Goal: Information Seeking & Learning: Learn about a topic

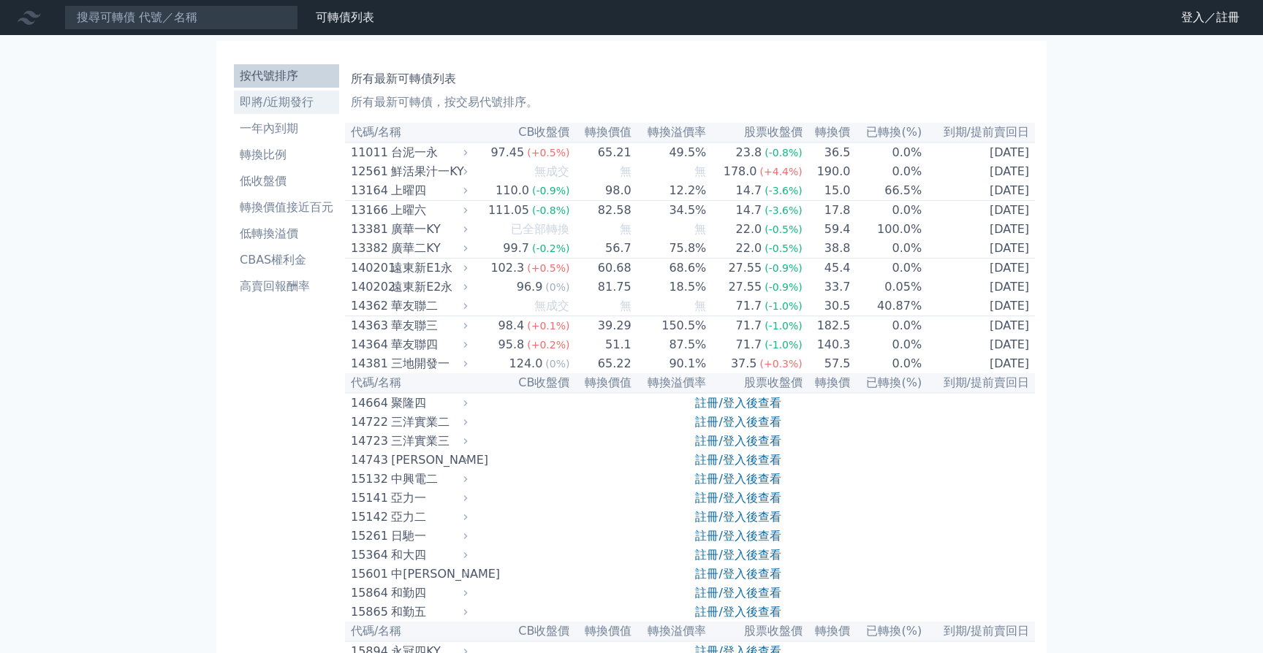
click at [259, 105] on li "即將/近期發行" at bounding box center [286, 103] width 105 height 18
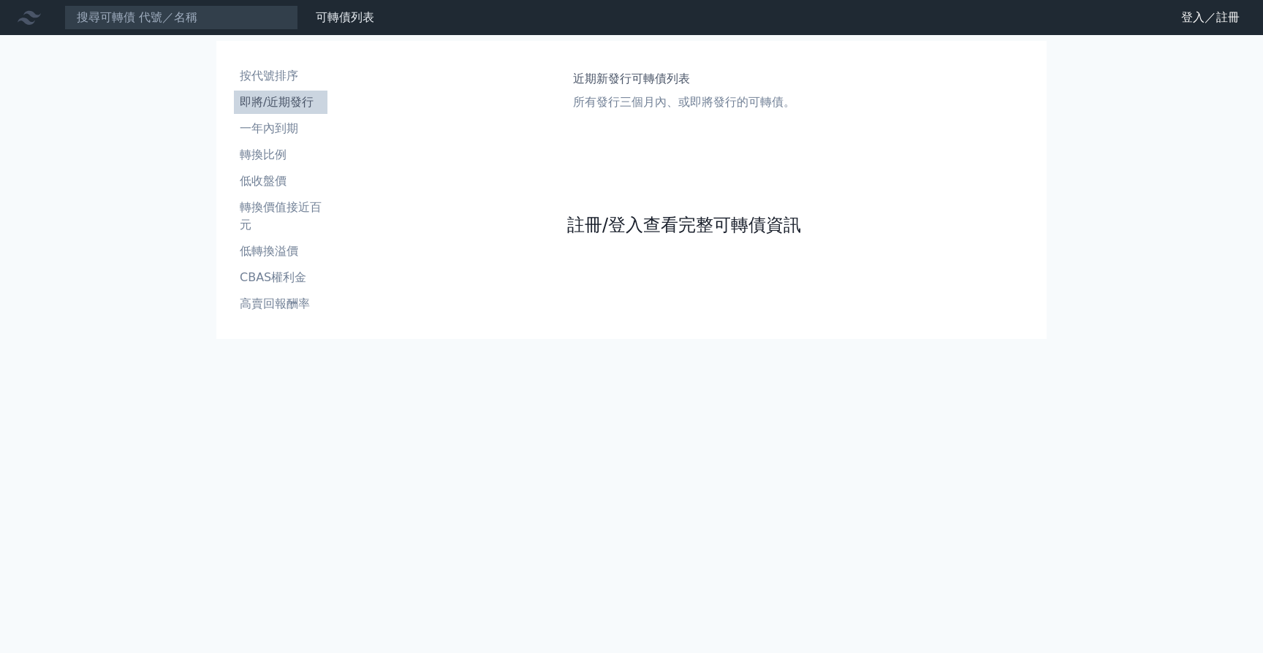
click at [651, 231] on link "註冊/登入查看完整可轉債資訊" at bounding box center [684, 224] width 234 height 23
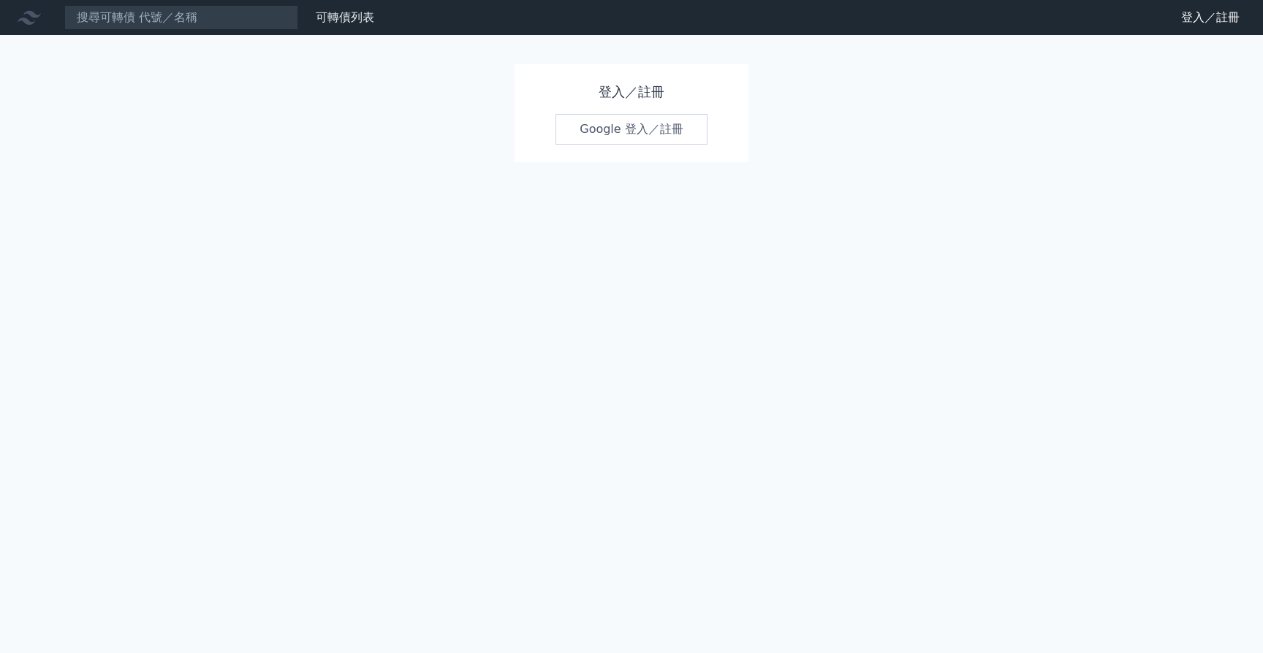
click at [651, 131] on link "Google 登入／註冊" at bounding box center [631, 129] width 152 height 31
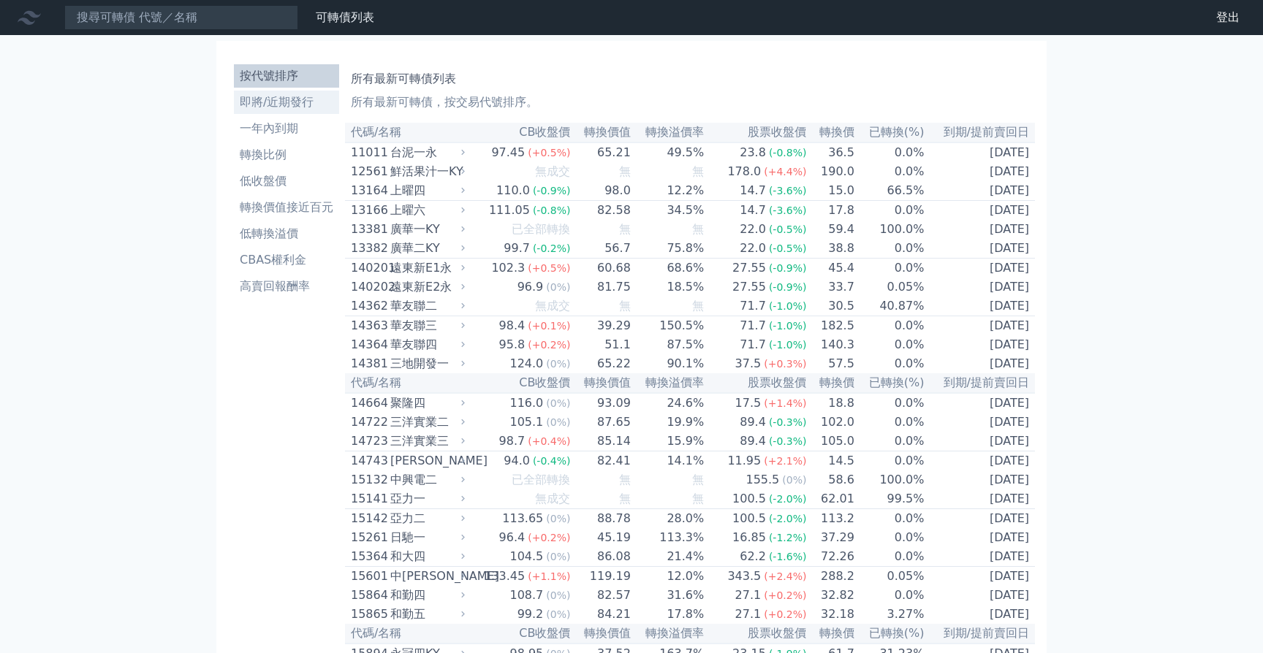
click at [289, 99] on li "即將/近期發行" at bounding box center [286, 103] width 105 height 18
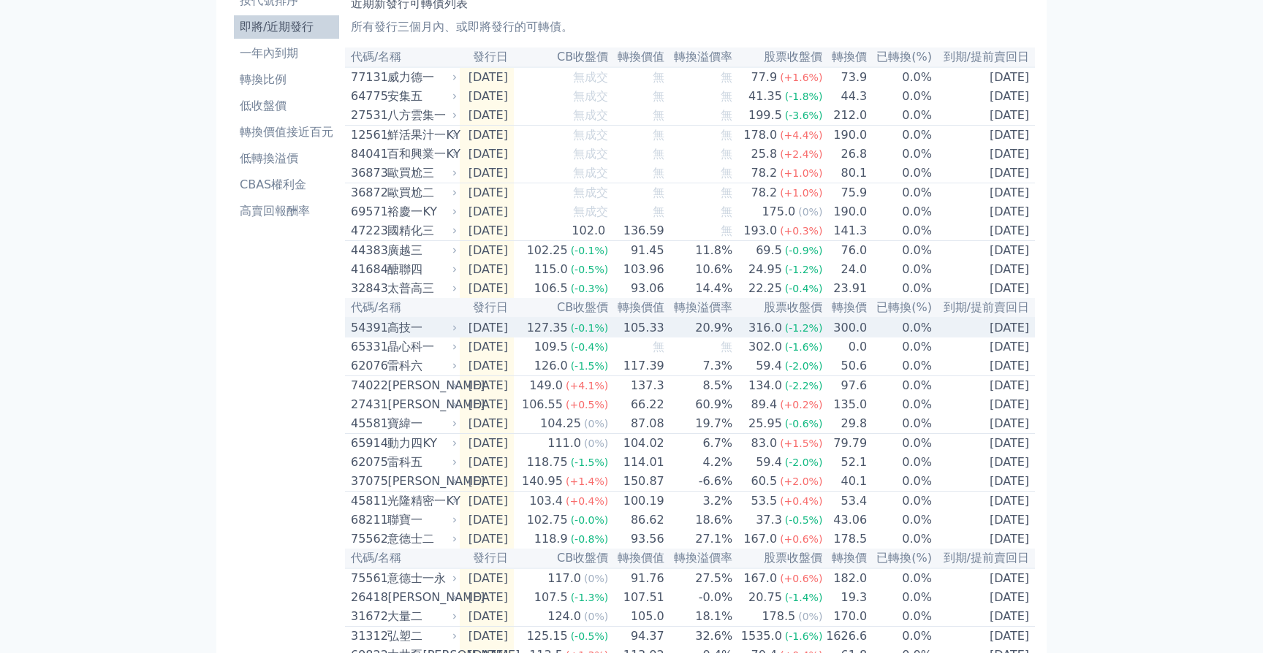
scroll to position [97, 0]
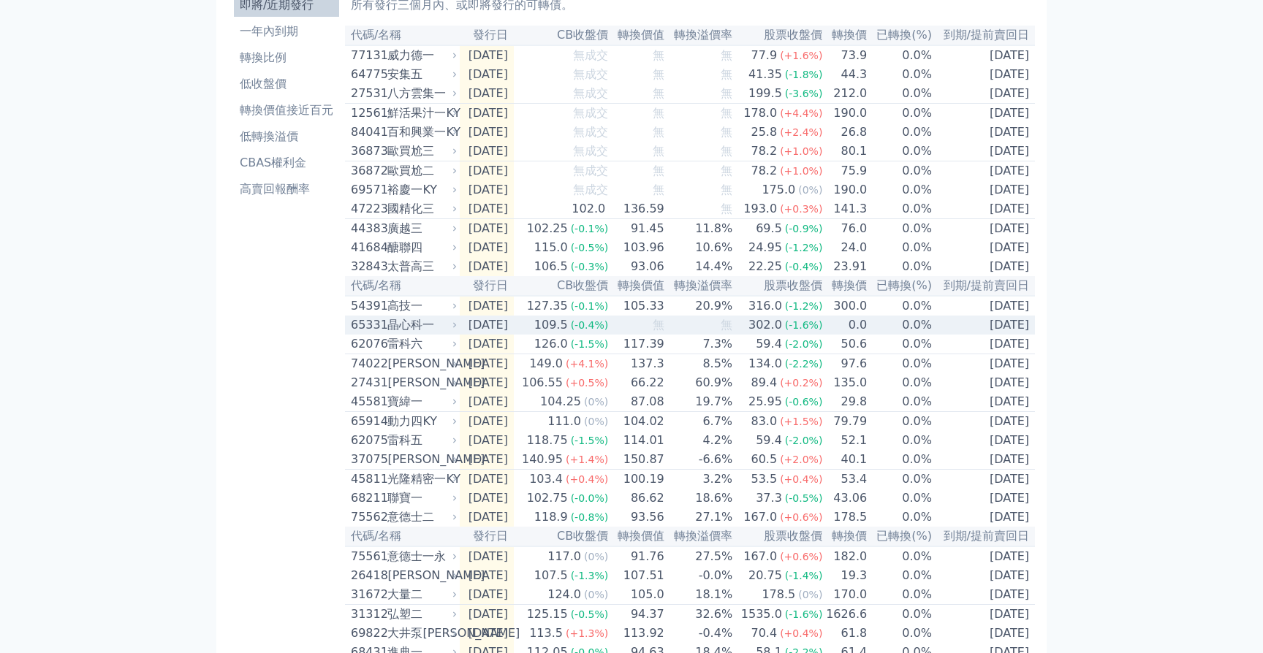
click at [441, 334] on div "晶心科一" at bounding box center [420, 325] width 67 height 18
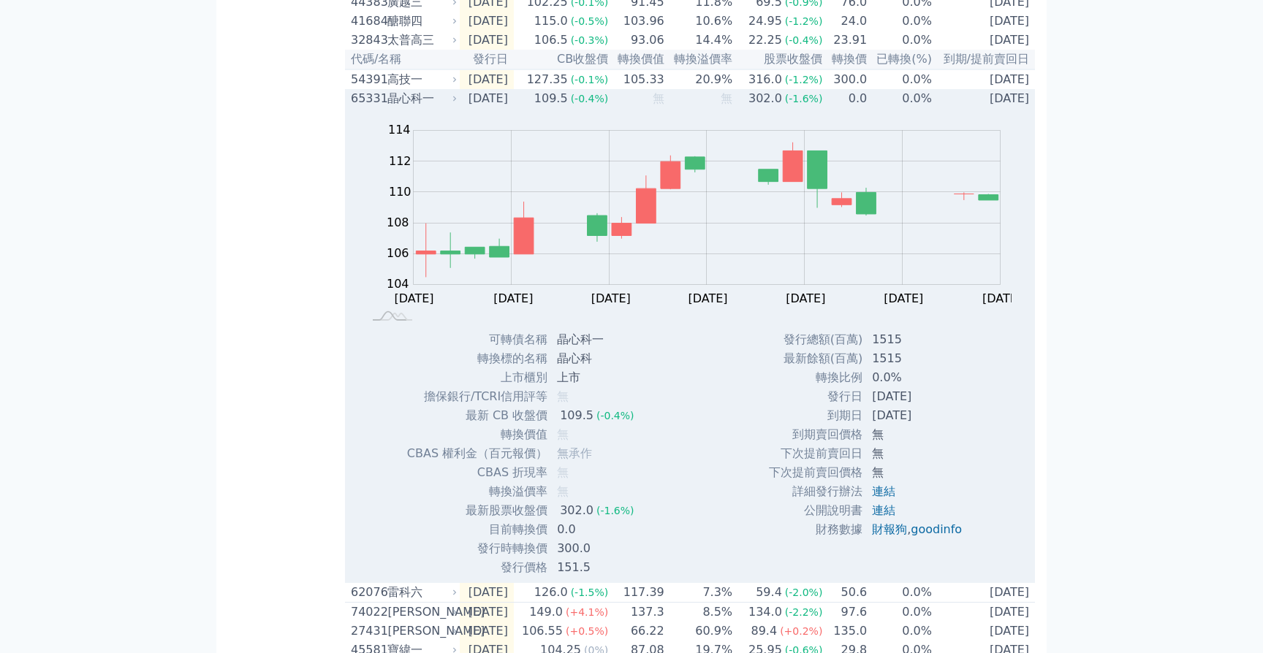
scroll to position [327, 0]
